Goal: Information Seeking & Learning: Learn about a topic

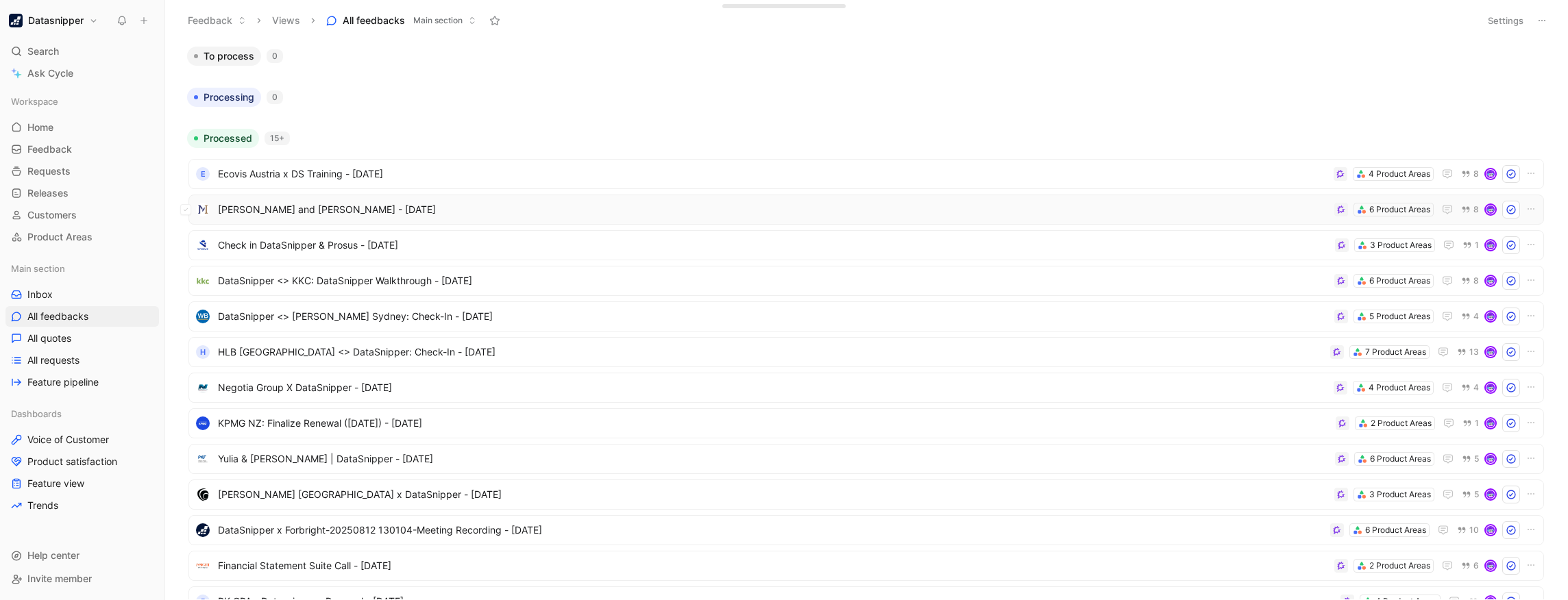
click at [690, 218] on div "[PERSON_NAME] and [PERSON_NAME] - [DATE] 6 Product Areas 8" at bounding box center [866, 209] width 1356 height 30
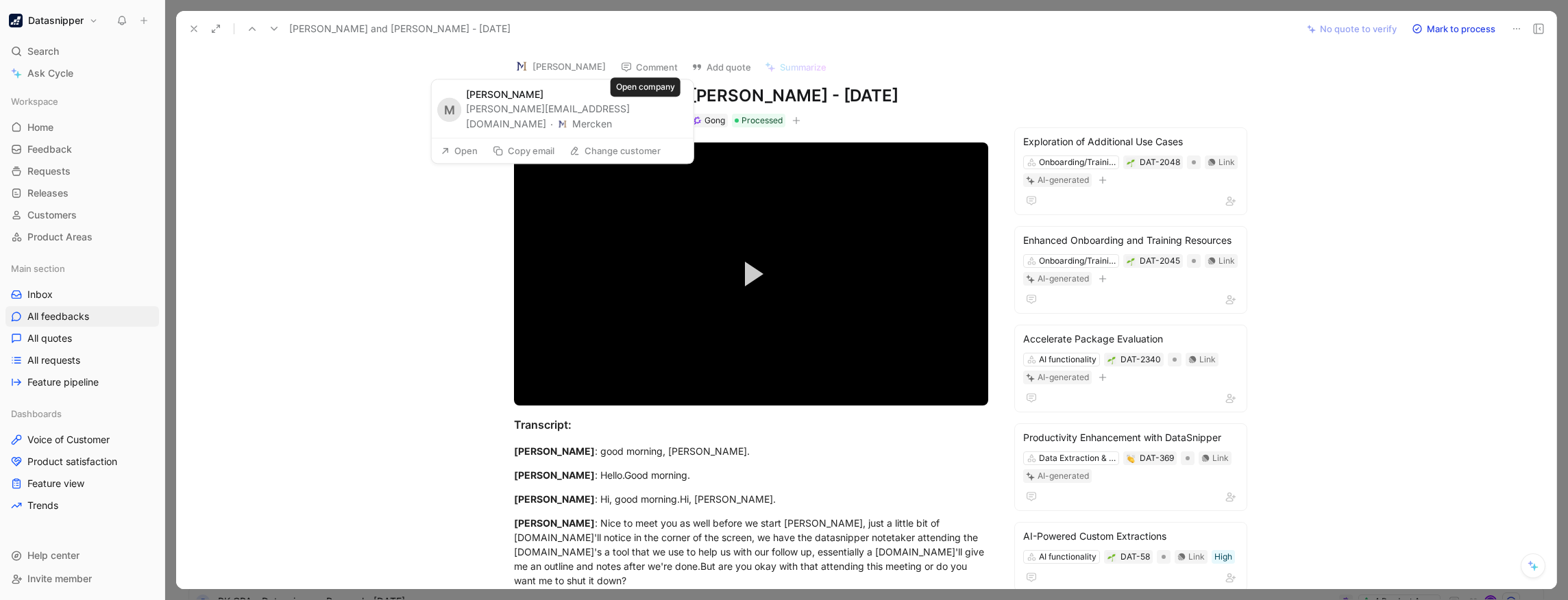
click at [612, 116] on button "Mercken" at bounding box center [584, 124] width 55 height 17
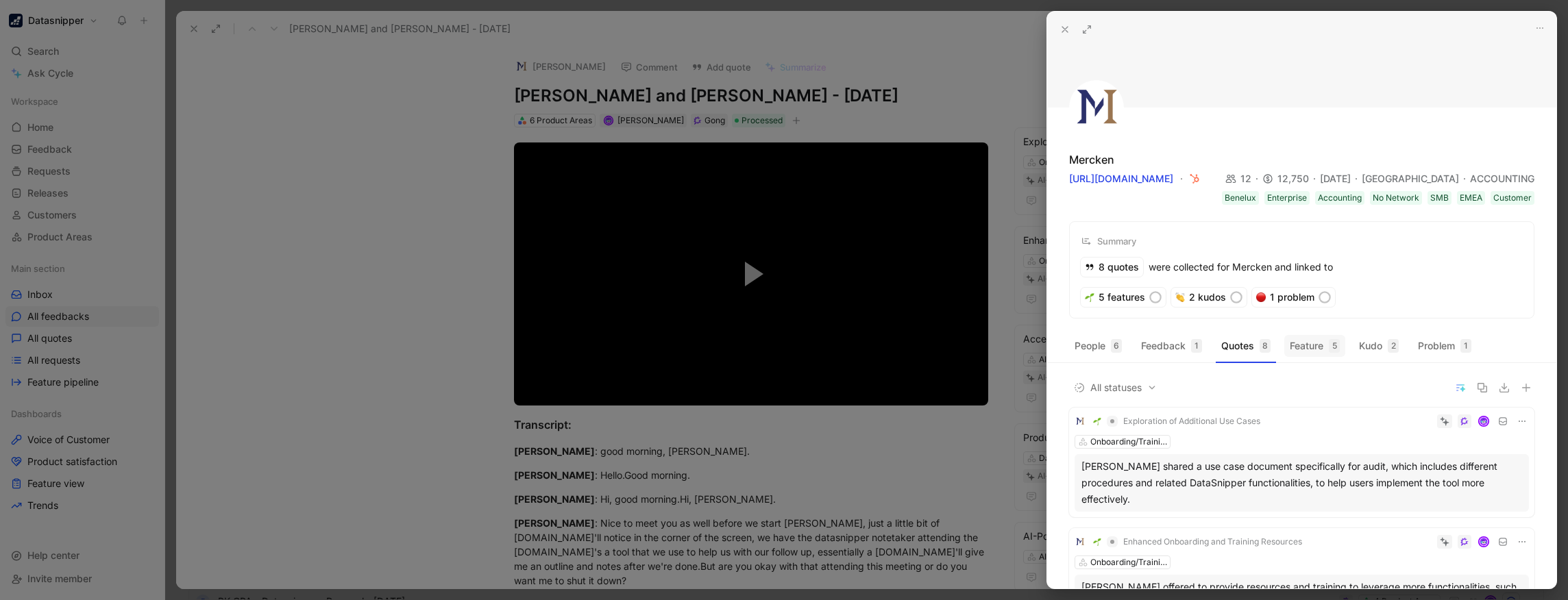
click at [1297, 347] on button "Feature 5" at bounding box center [1315, 346] width 61 height 22
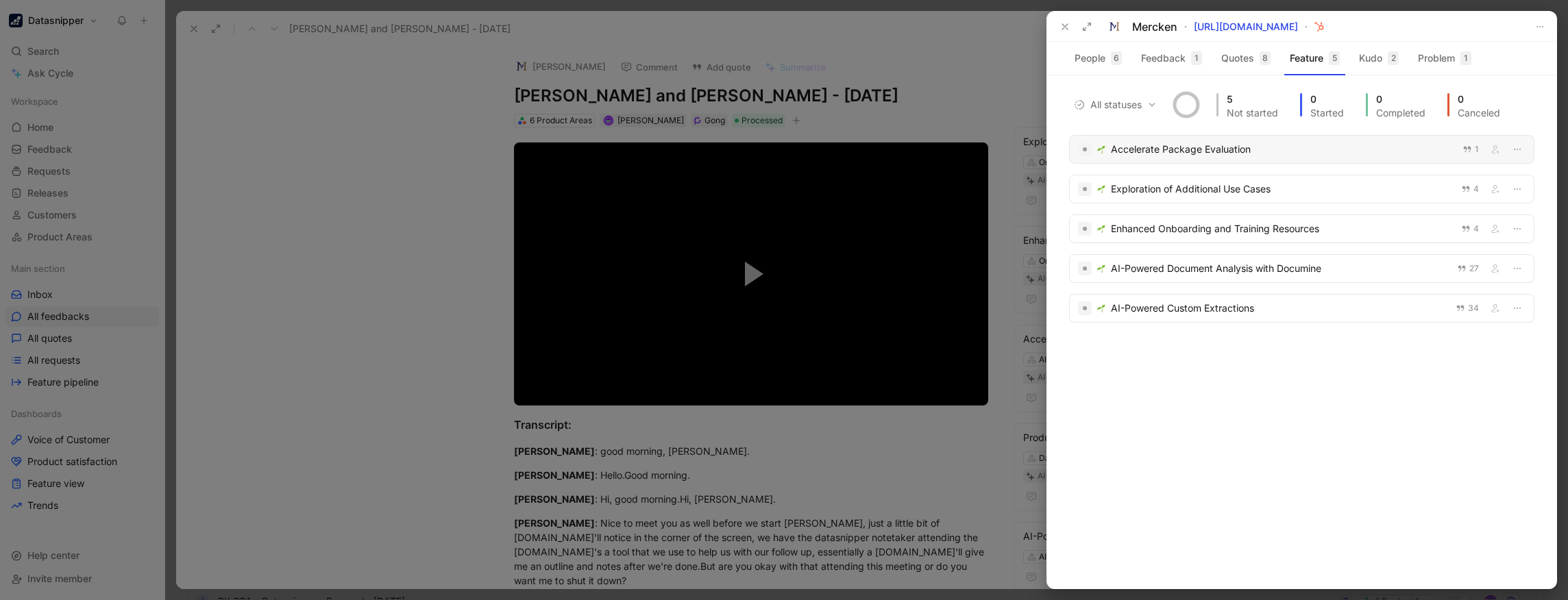
click at [1197, 153] on div "Accelerate Package Evaluation" at bounding box center [1283, 149] width 343 height 17
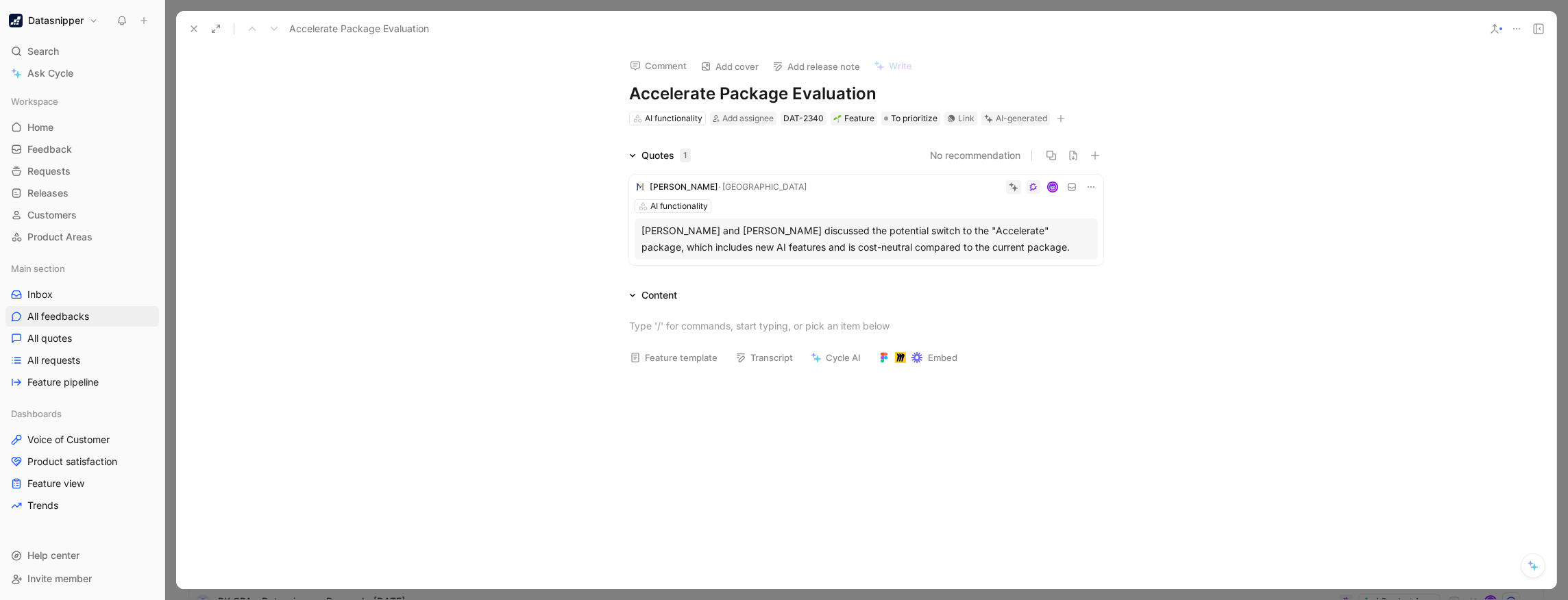
click at [48, 27] on button "Datasnipper" at bounding box center [54, 21] width 96 height 19
click at [195, 250] on div at bounding box center [784, 300] width 1568 height 600
click at [86, 440] on span "Voice of Customer" at bounding box center [68, 440] width 82 height 14
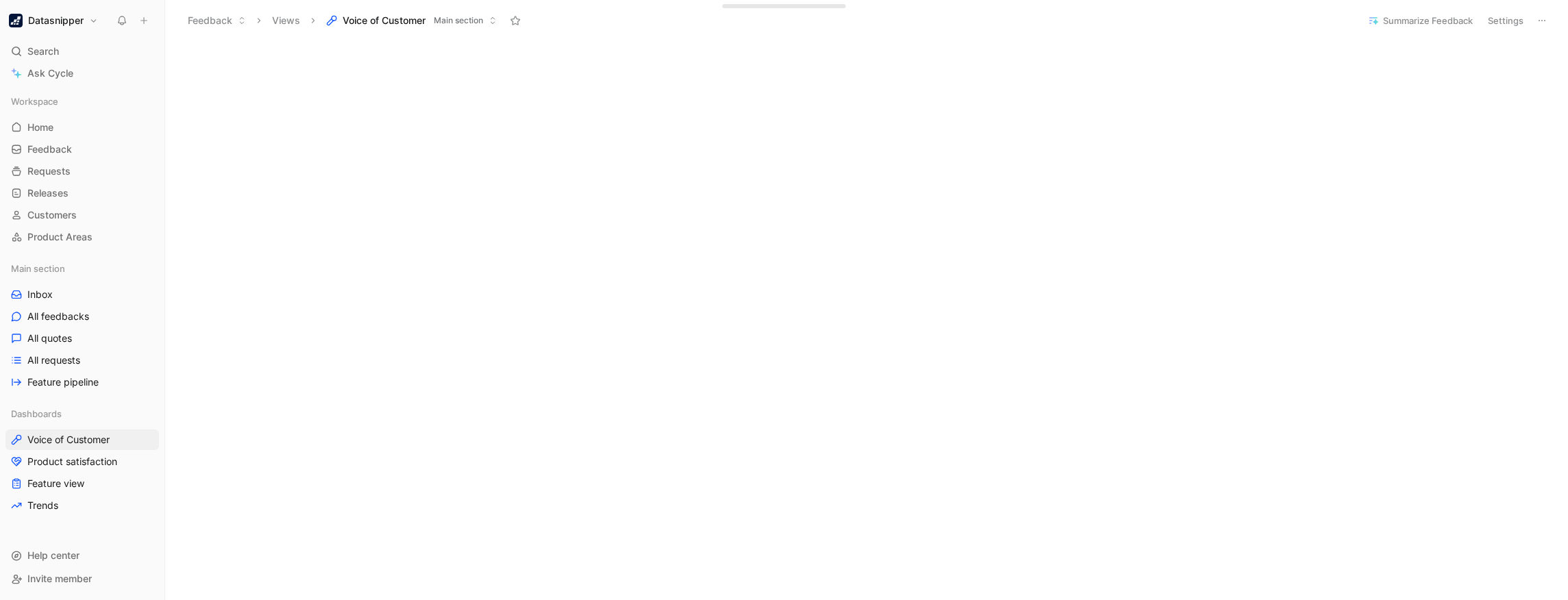
scroll to position [346, 0]
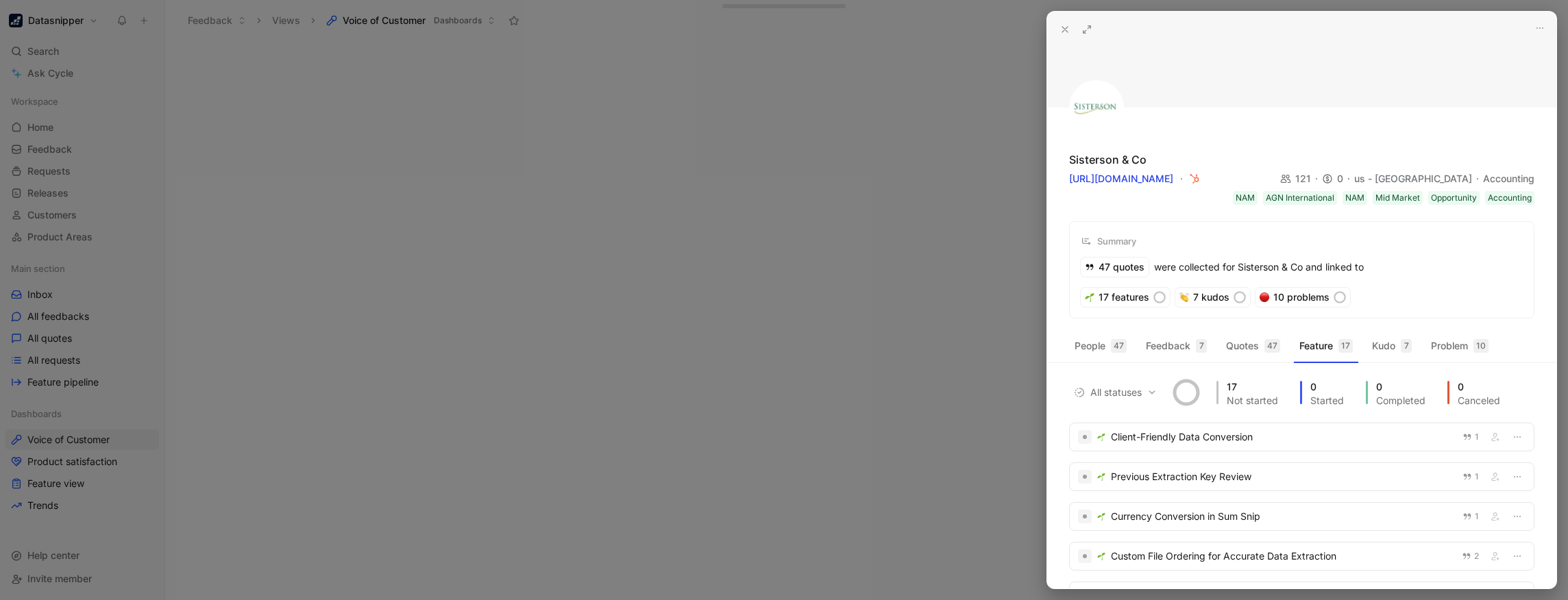
click at [798, 123] on div at bounding box center [784, 300] width 1568 height 600
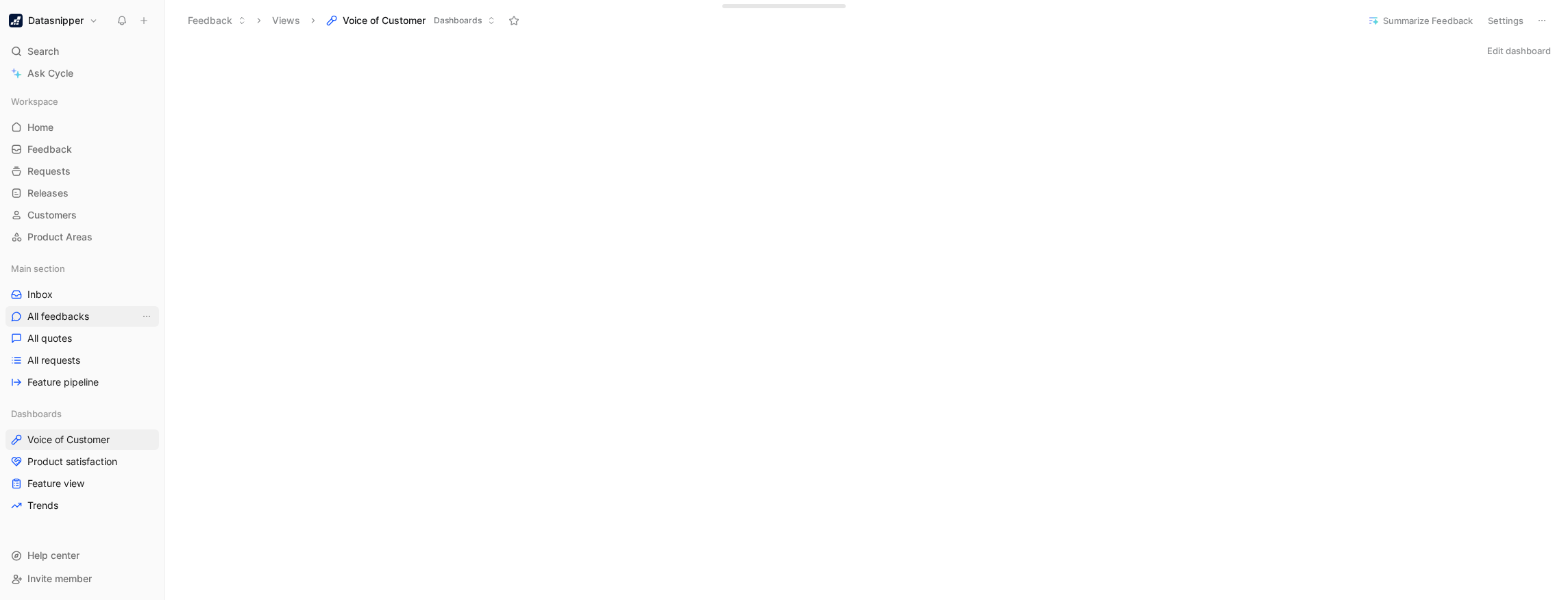
click at [65, 314] on span "All feedbacks" at bounding box center [58, 317] width 62 height 14
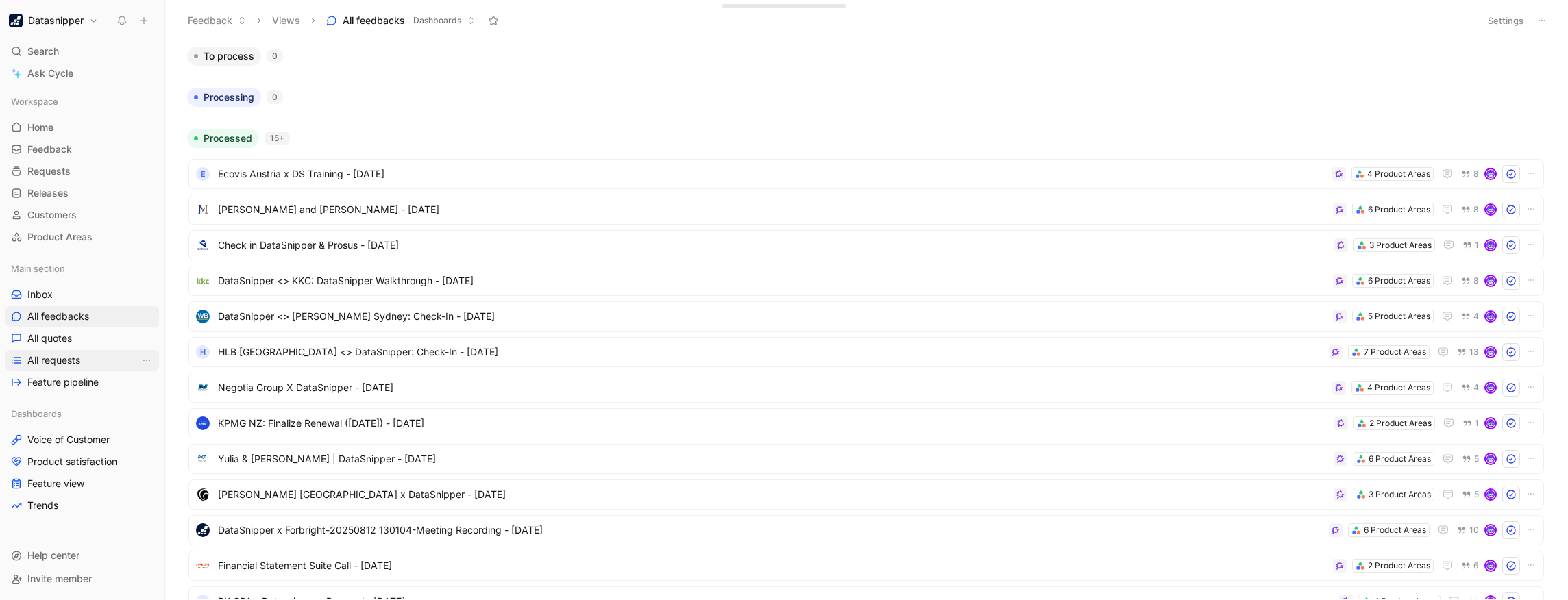
click at [70, 359] on span "All requests" at bounding box center [54, 361] width 53 height 14
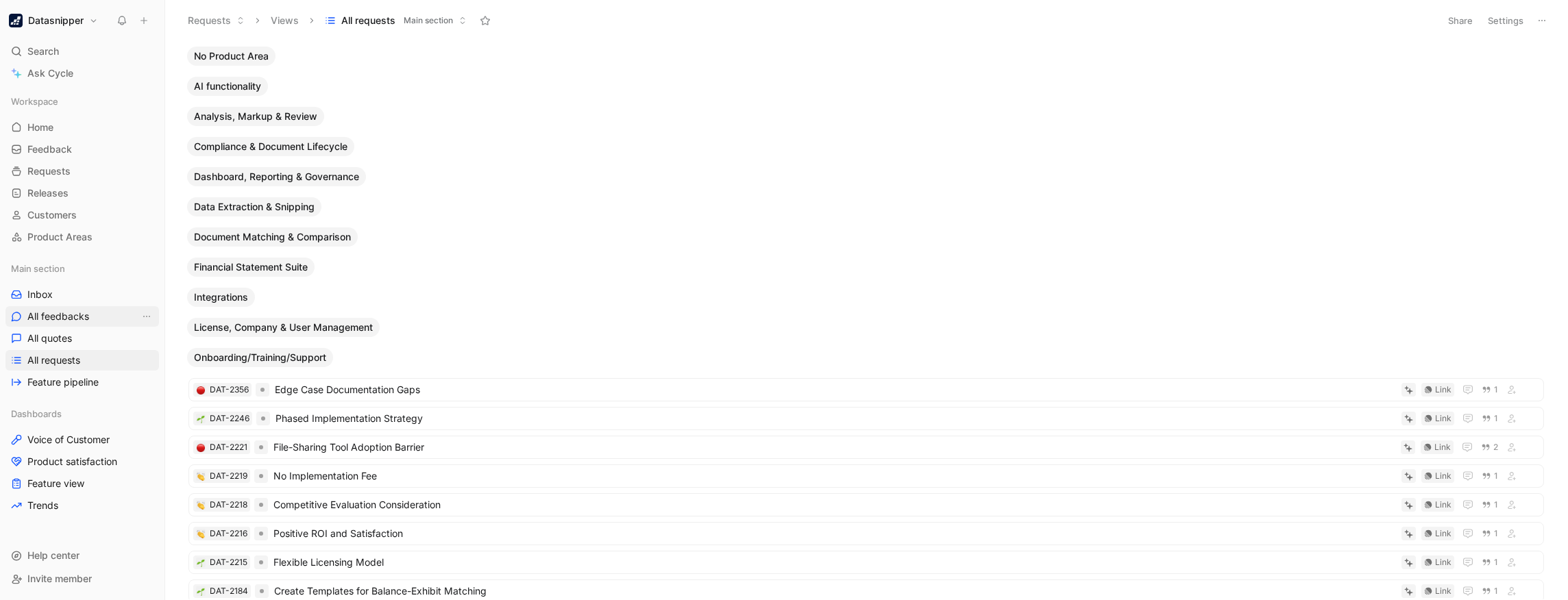
click at [51, 316] on span "All feedbacks" at bounding box center [58, 317] width 62 height 14
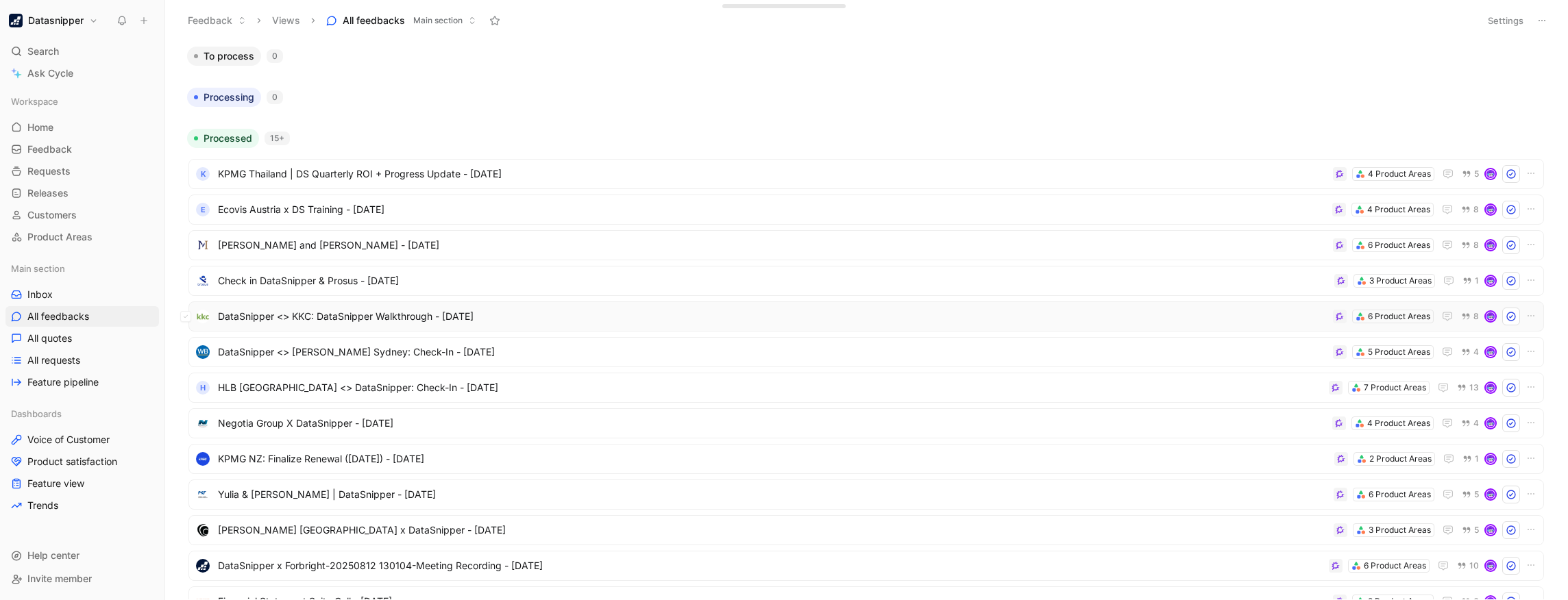
click at [957, 314] on span "DataSnipper <> KKC: DataSnipper Walkthrough - [DATE]" at bounding box center [773, 317] width 1110 height 17
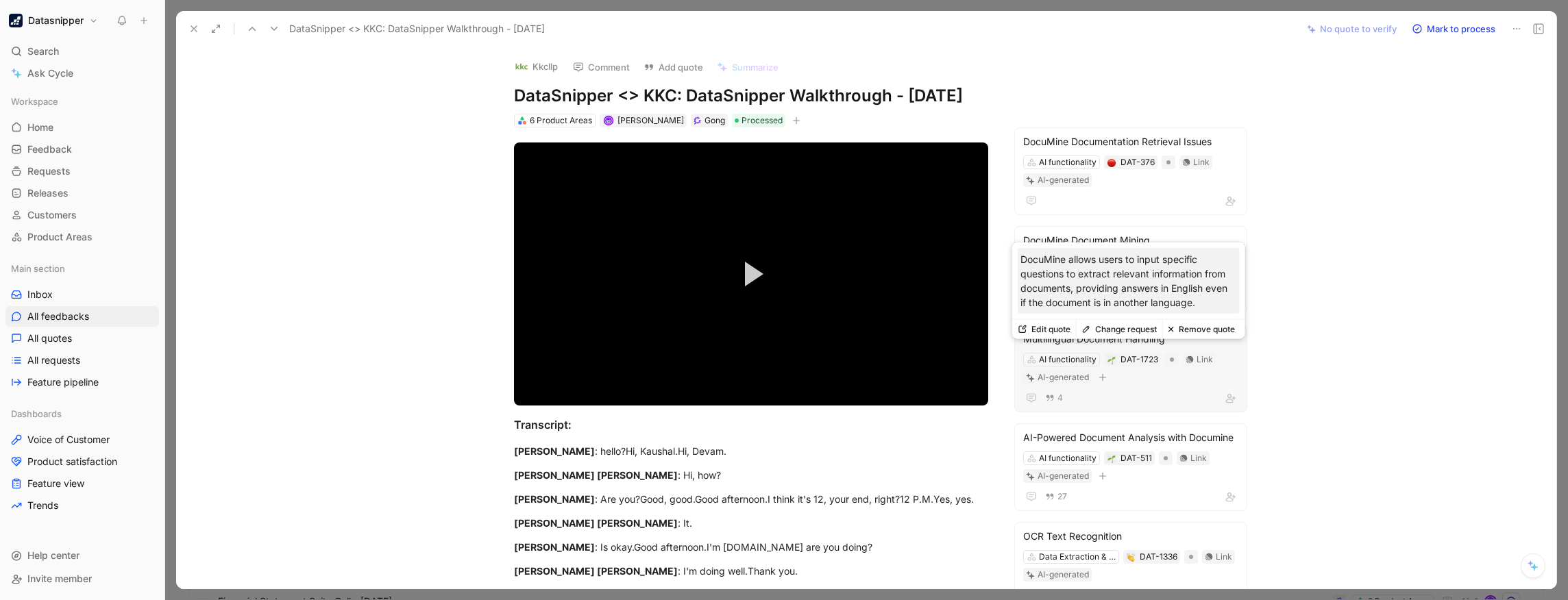
click at [1109, 348] on div "Multilingual Document Handling" at bounding box center [1131, 339] width 215 height 17
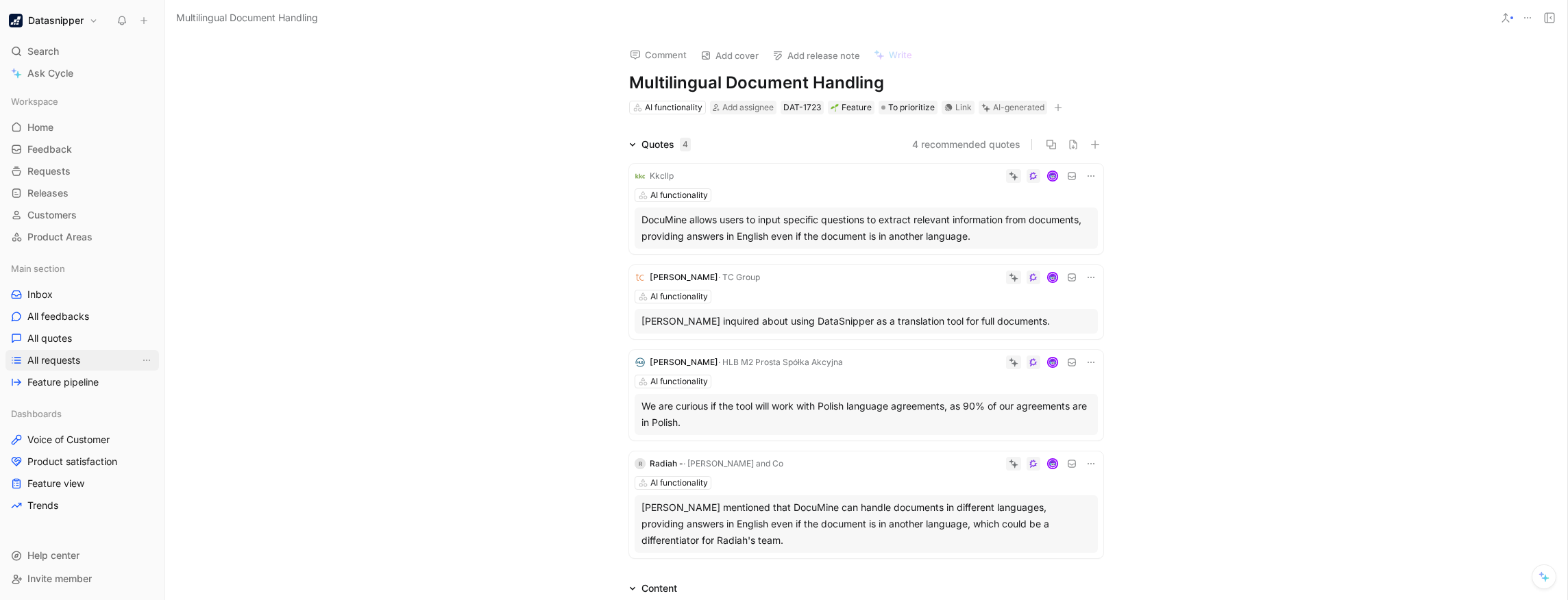
click at [64, 360] on span "All requests" at bounding box center [54, 361] width 53 height 14
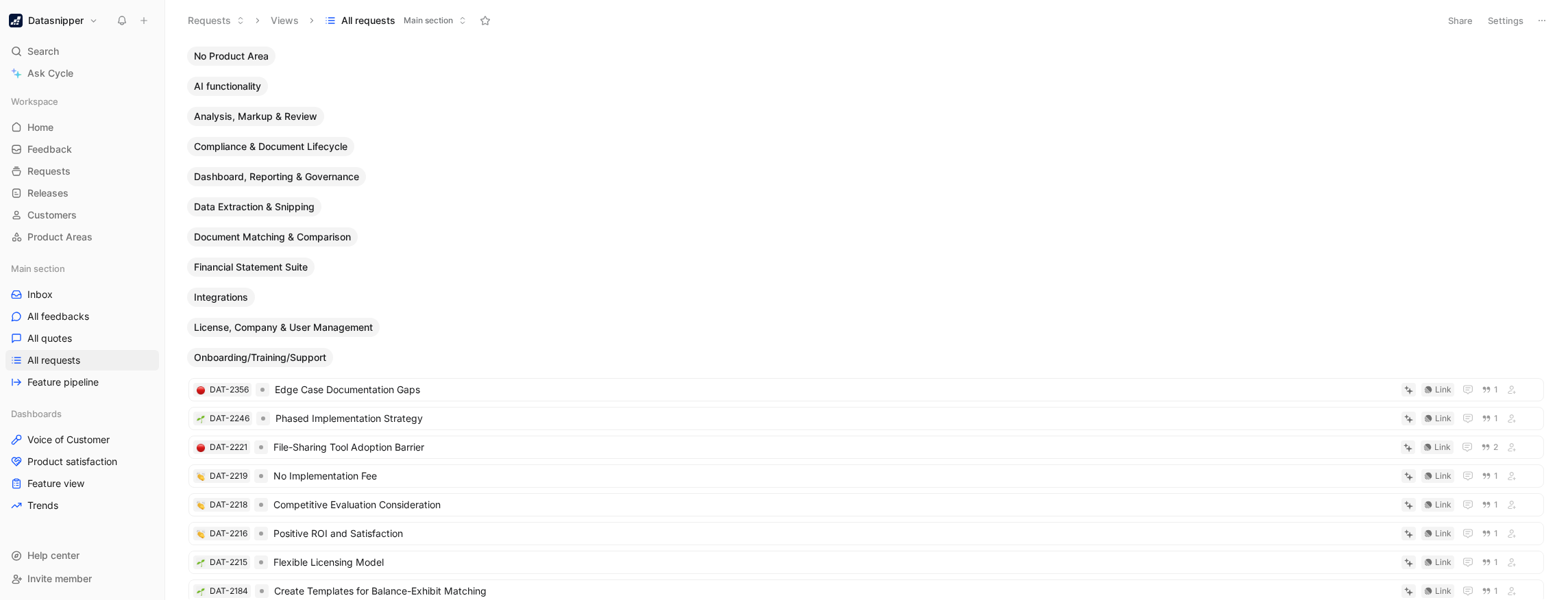
drag, startPoint x: 471, startPoint y: 212, endPoint x: 245, endPoint y: 58, distance: 273.5
click at [245, 58] on div "No Product Area AI functionality Analysis, Markup & Review Compliance & Documen…" at bounding box center [864, 323] width 1384 height 553
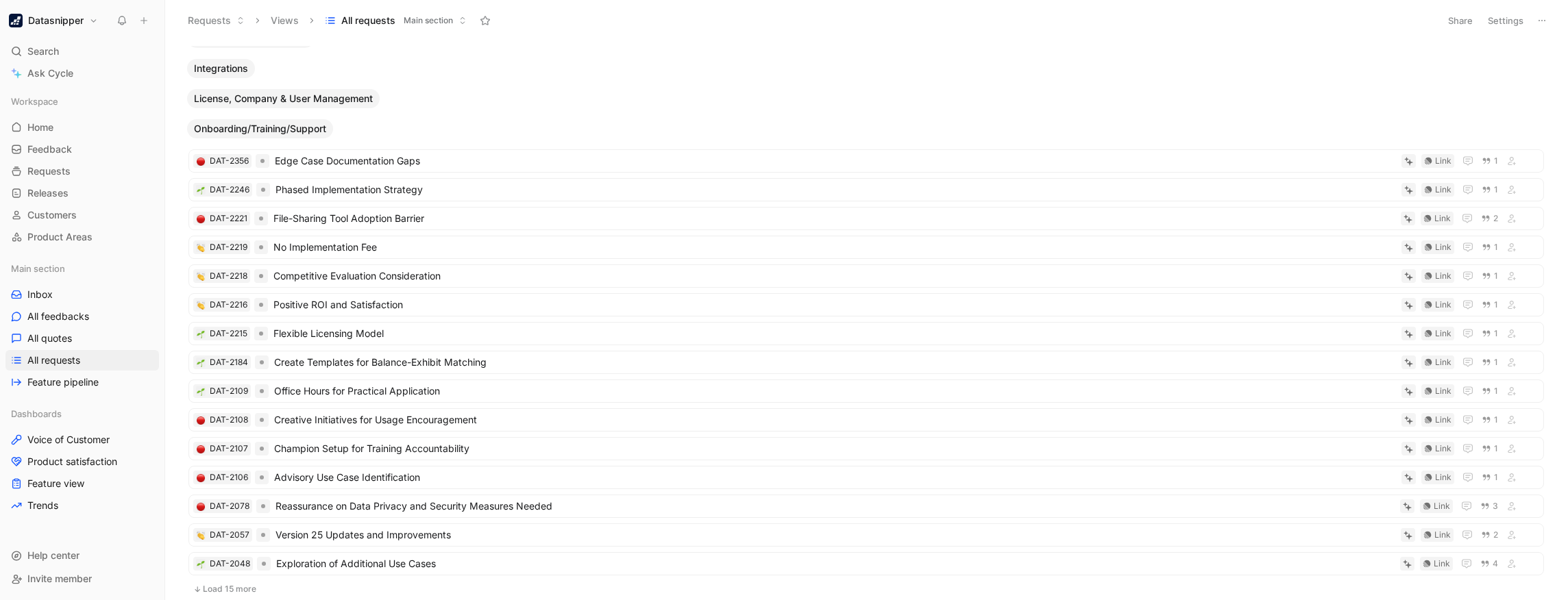
scroll to position [229, 0]
click at [312, 122] on span "Onboarding/Training/Support" at bounding box center [260, 129] width 132 height 14
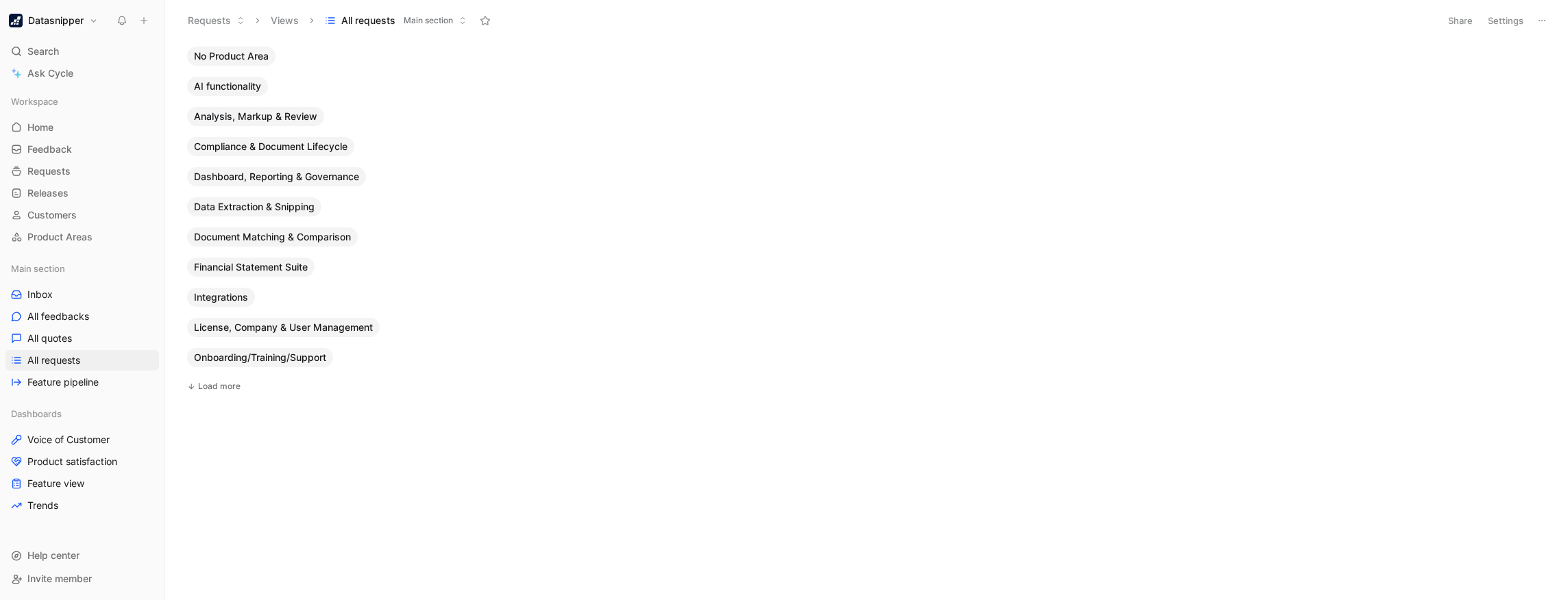
scroll to position [0, 0]
click at [233, 86] on span "AI functionality" at bounding box center [227, 86] width 67 height 14
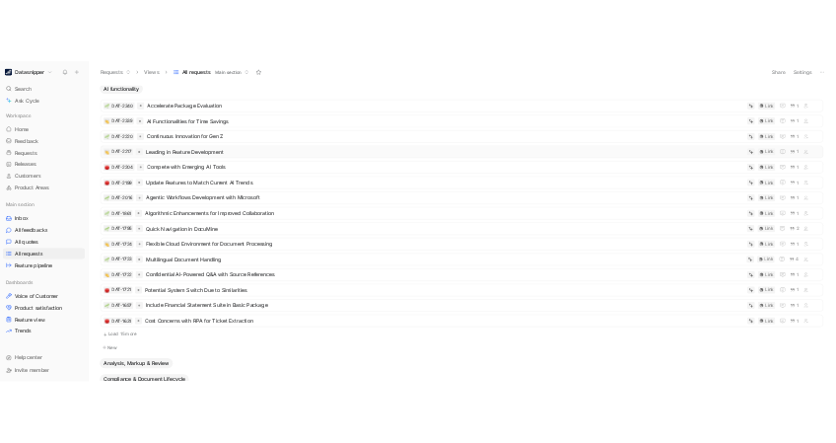
scroll to position [17, 0]
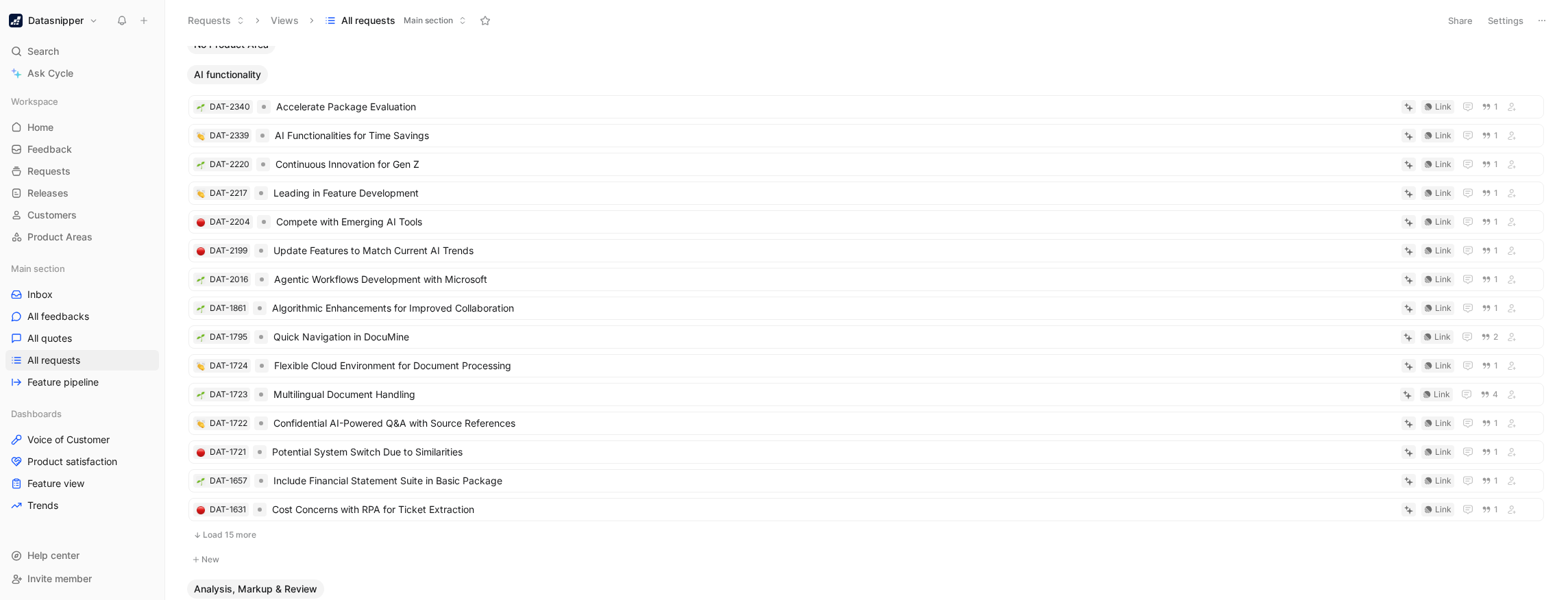
click at [898, 34] on header "Requests Views All requests Main section Share Settings" at bounding box center [867, 20] width 1403 height 41
drag, startPoint x: 898, startPoint y: 34, endPoint x: 859, endPoint y: 31, distance: 39.1
click at [859, 31] on header "Requests Views All requests Main section Share Settings" at bounding box center [867, 20] width 1403 height 41
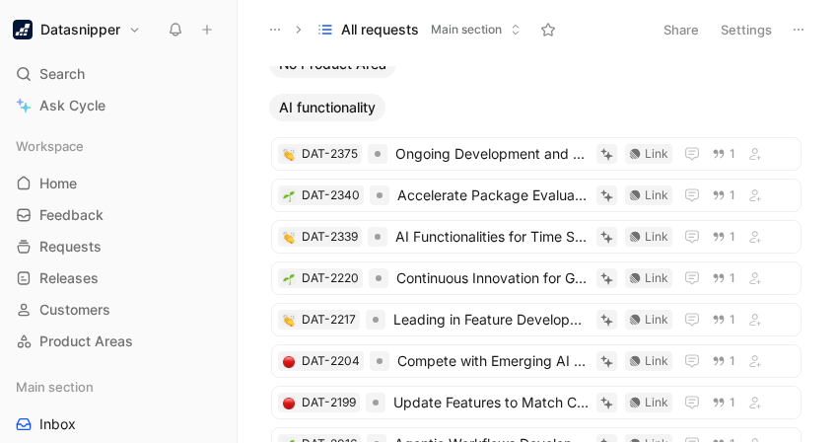
scroll to position [0, 0]
